Goal: Check status: Check status

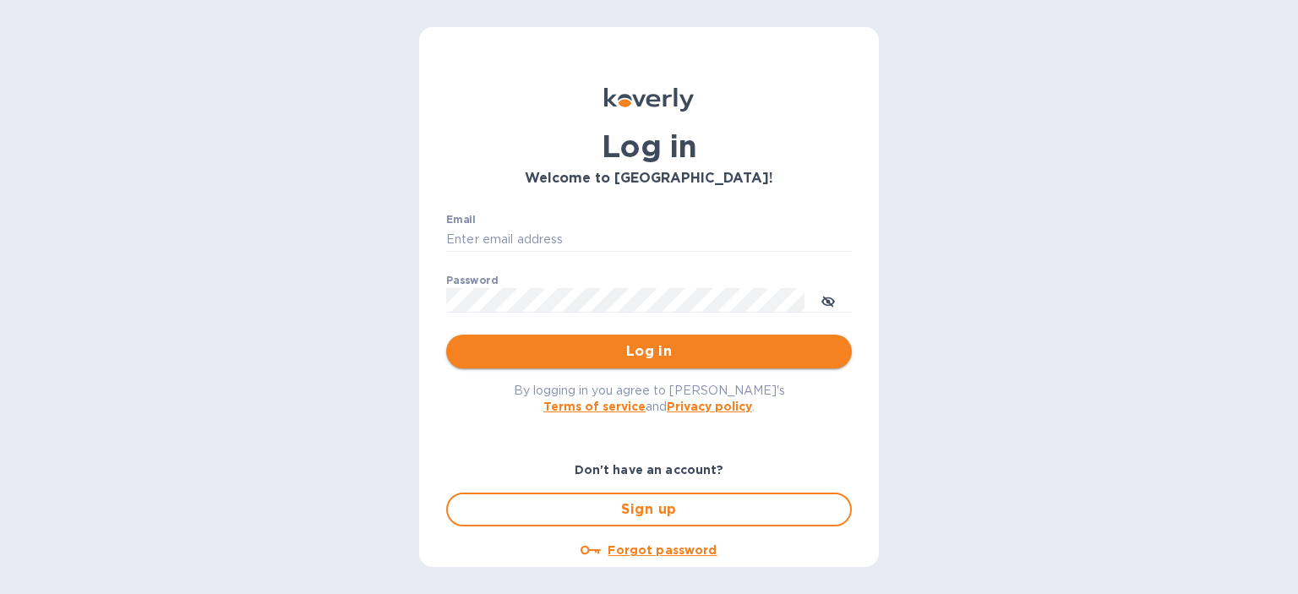
type input "steve.oceansouth@gmail.com"
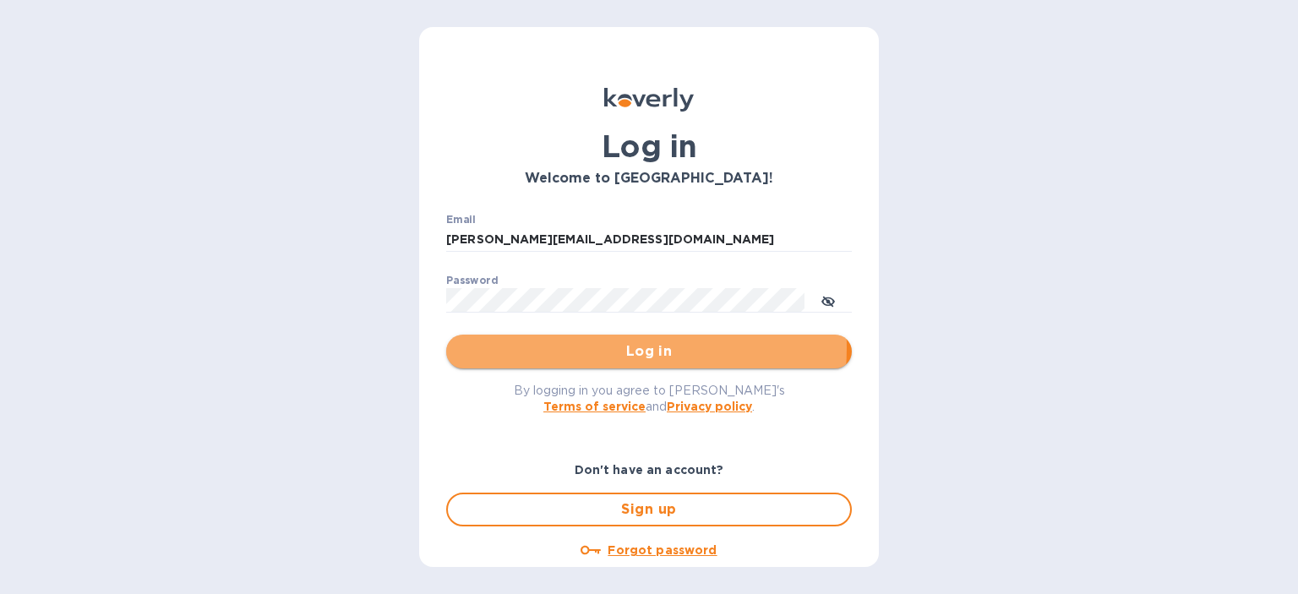
click at [575, 348] on span "Log in" at bounding box center [649, 351] width 379 height 20
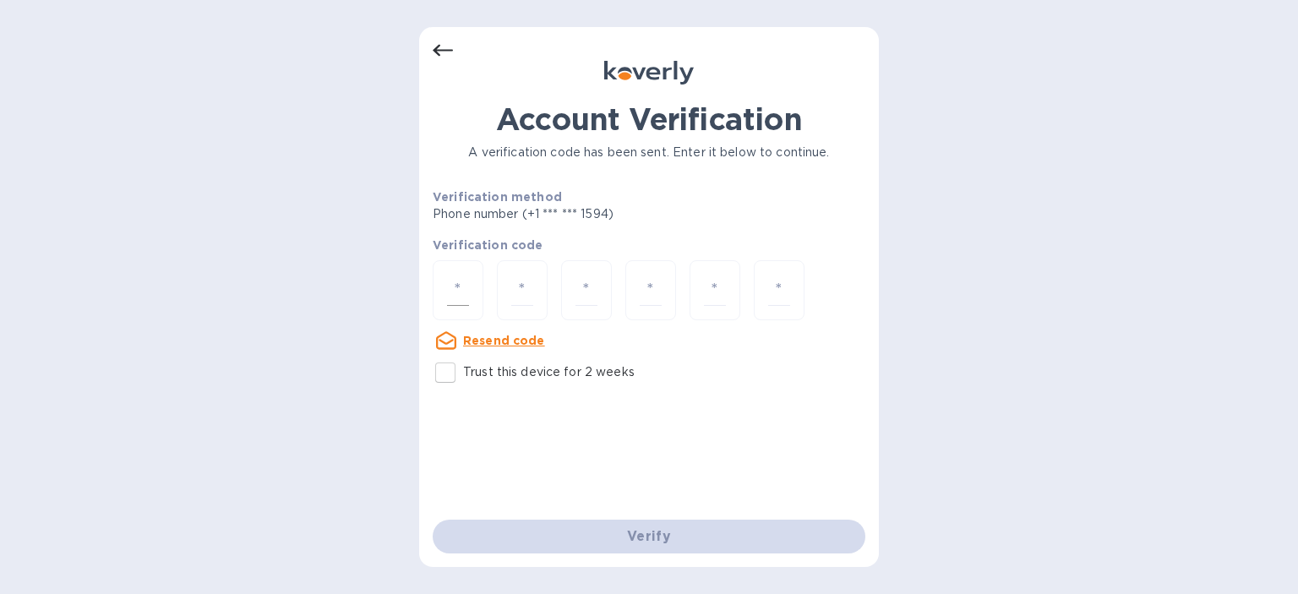
click at [461, 281] on input "number" at bounding box center [458, 290] width 22 height 31
type input "5"
type input "7"
type input "0"
type input "4"
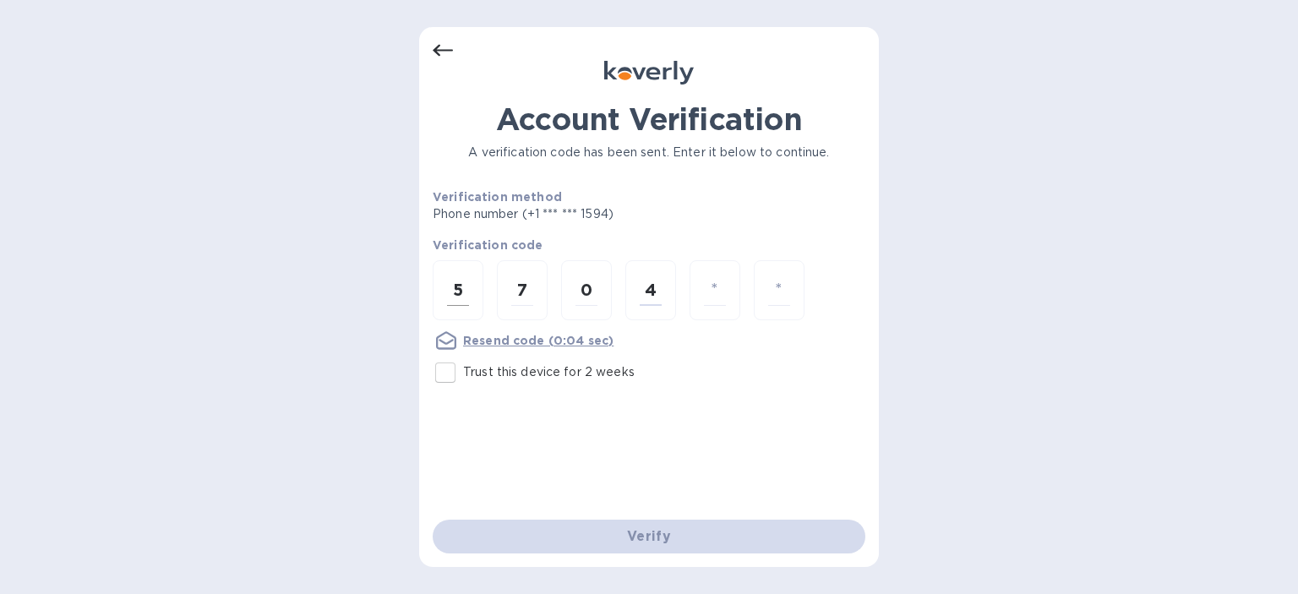
type input "2"
type input "4"
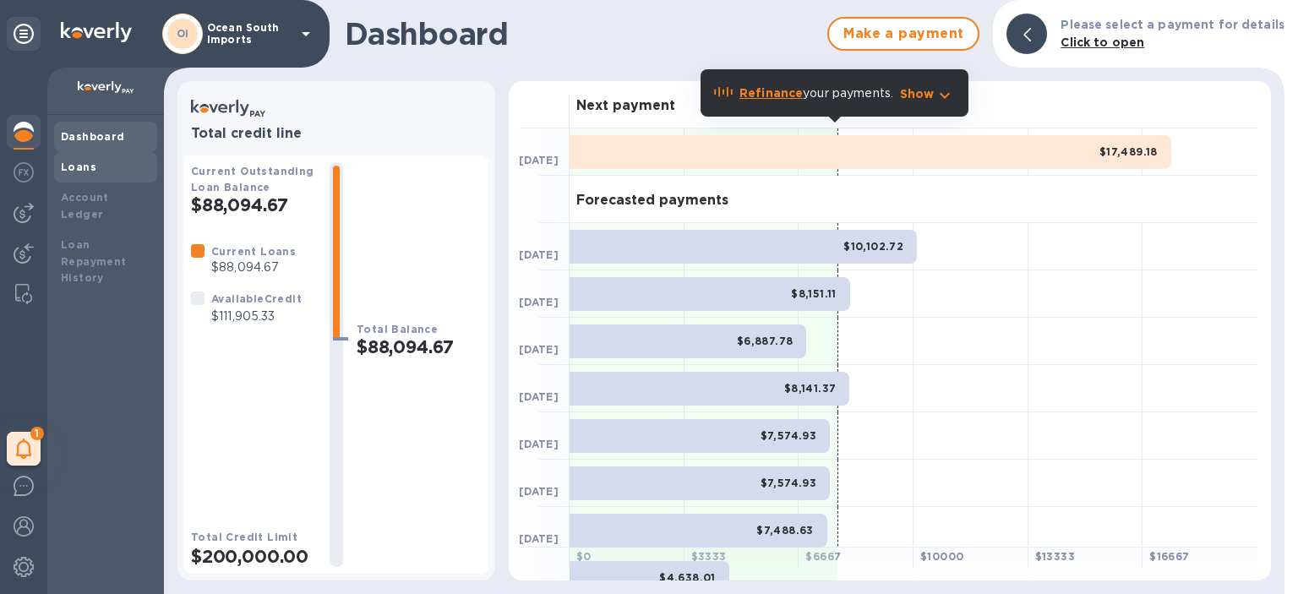
click at [79, 167] on b "Loans" at bounding box center [78, 167] width 35 height 13
